Goal: Task Accomplishment & Management: Manage account settings

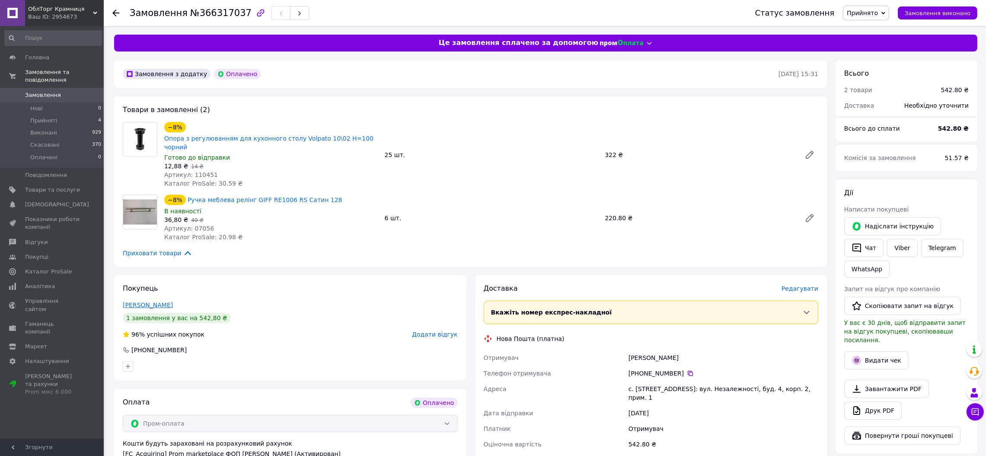
click at [157, 301] on link "[PERSON_NAME]" at bounding box center [148, 304] width 50 height 7
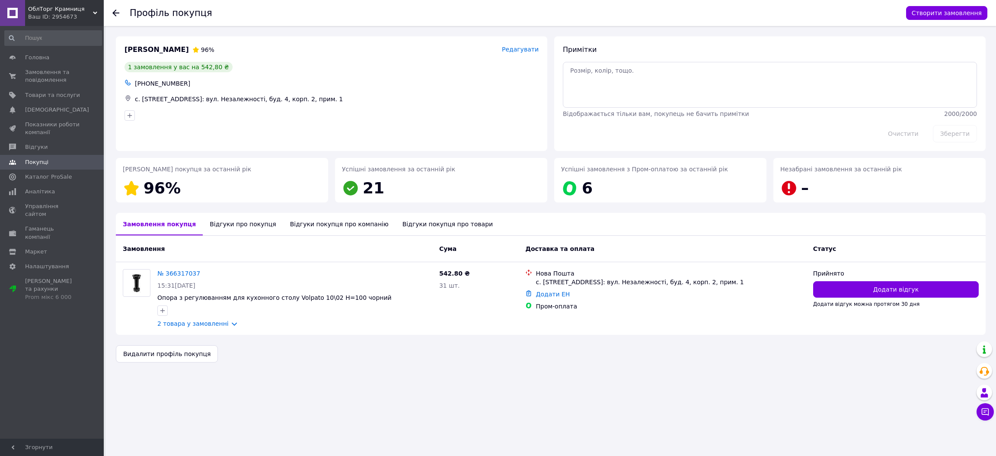
click at [230, 226] on div "Відгуки про покупця" at bounding box center [243, 224] width 80 height 22
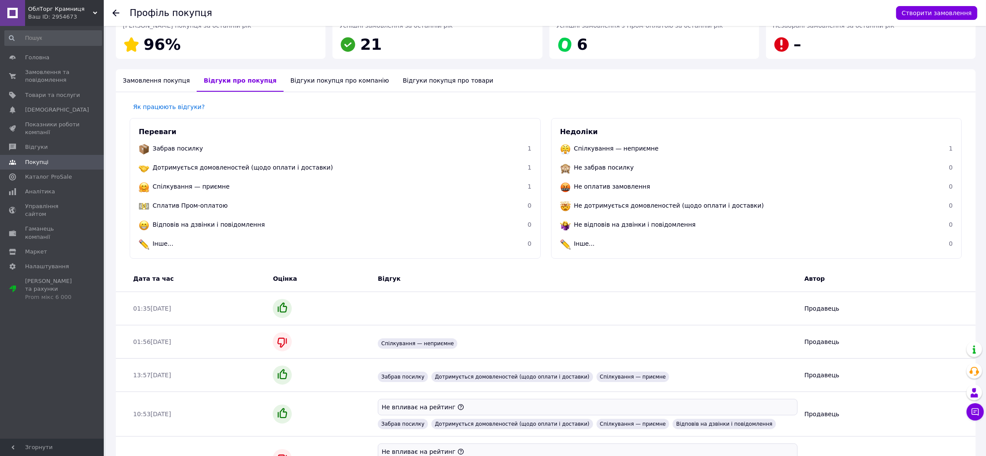
scroll to position [111, 0]
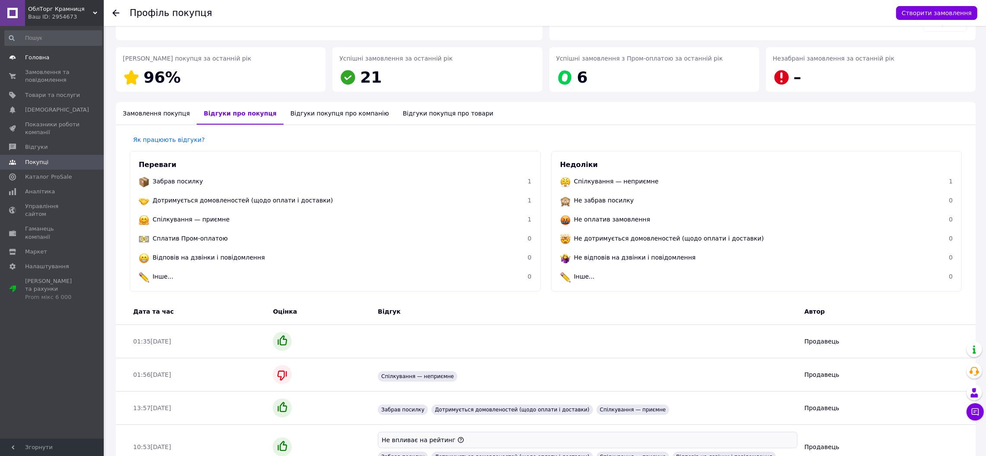
click at [38, 57] on span "Головна" at bounding box center [37, 58] width 24 height 8
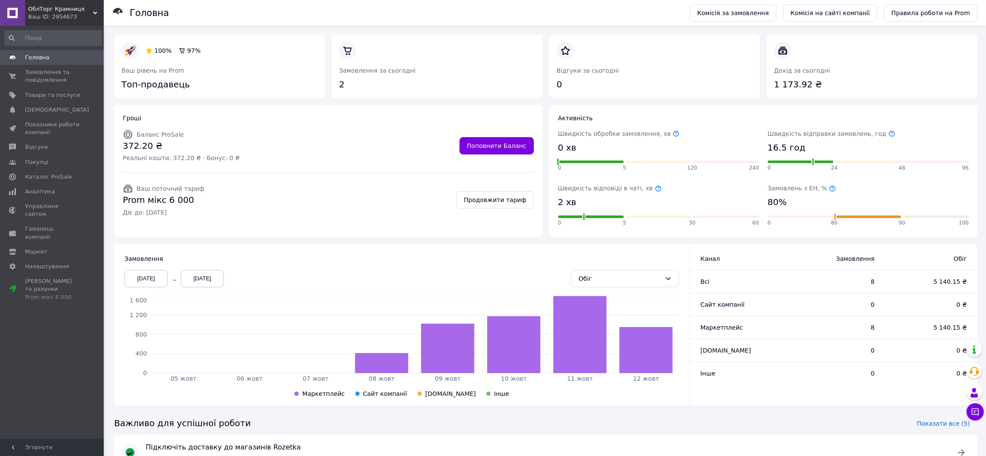
click at [46, 55] on span "Головна" at bounding box center [52, 58] width 55 height 8
click at [61, 221] on link "Гаманець компанії" at bounding box center [53, 232] width 106 height 22
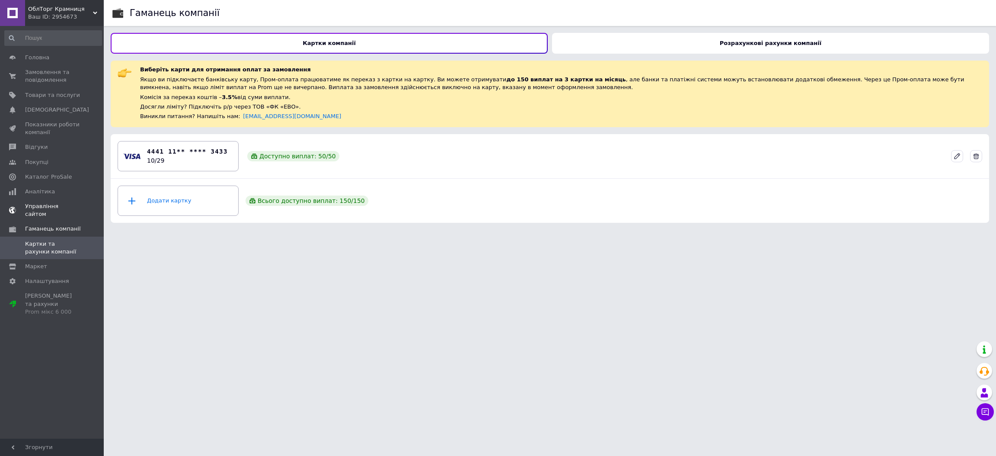
click at [59, 204] on span "Управління сайтом" at bounding box center [52, 210] width 55 height 16
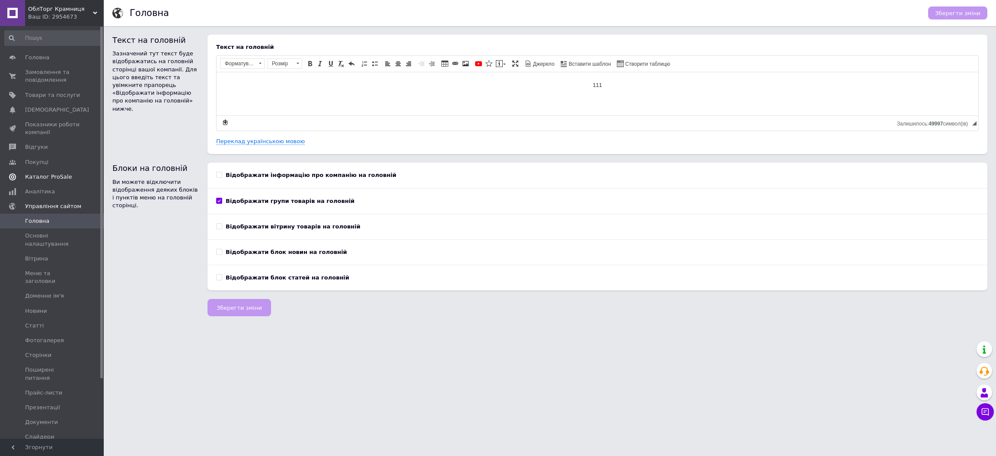
click at [44, 177] on span "Каталог ProSale" at bounding box center [48, 177] width 47 height 8
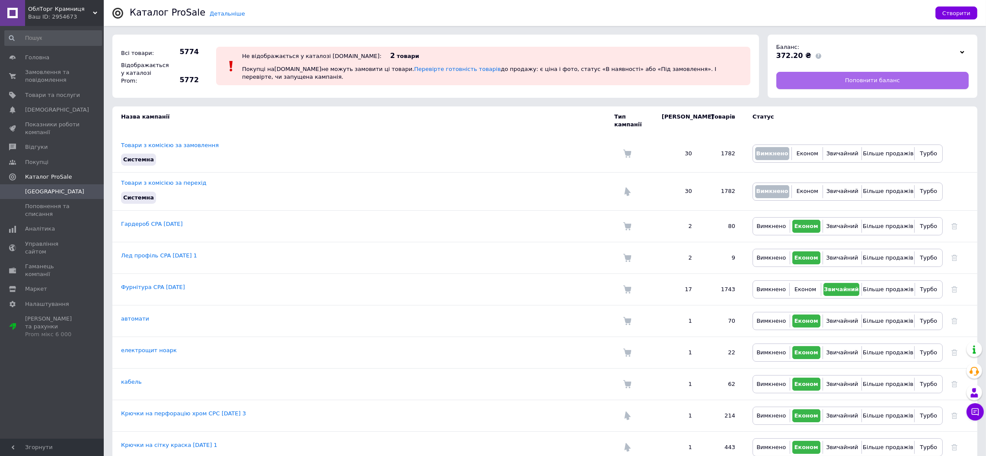
click at [826, 77] on link "Поповнити баланс" at bounding box center [873, 80] width 192 height 17
click at [42, 192] on span "[GEOGRAPHIC_DATA]" at bounding box center [54, 192] width 59 height 8
